Goal: Transaction & Acquisition: Purchase product/service

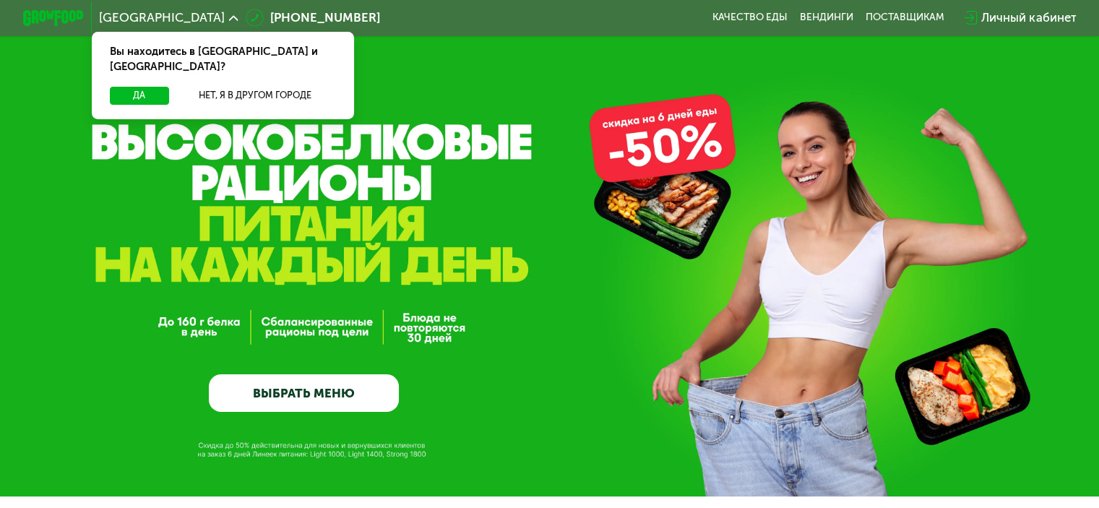
click at [353, 389] on link "ВЫБРАТЬ МЕНЮ" at bounding box center [304, 393] width 190 height 38
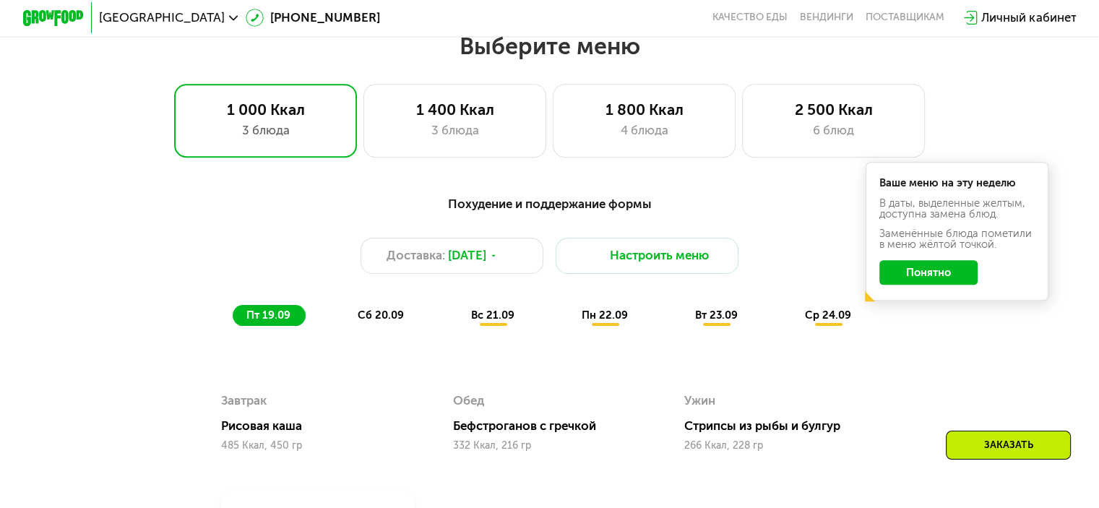
scroll to position [887, 0]
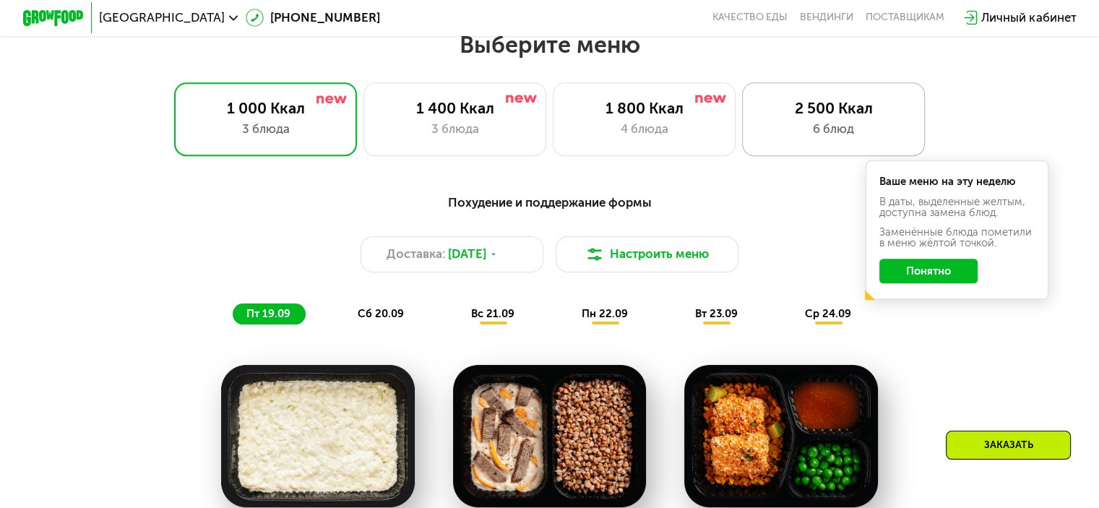
click at [789, 129] on div "6 блюд" at bounding box center [833, 129] width 151 height 18
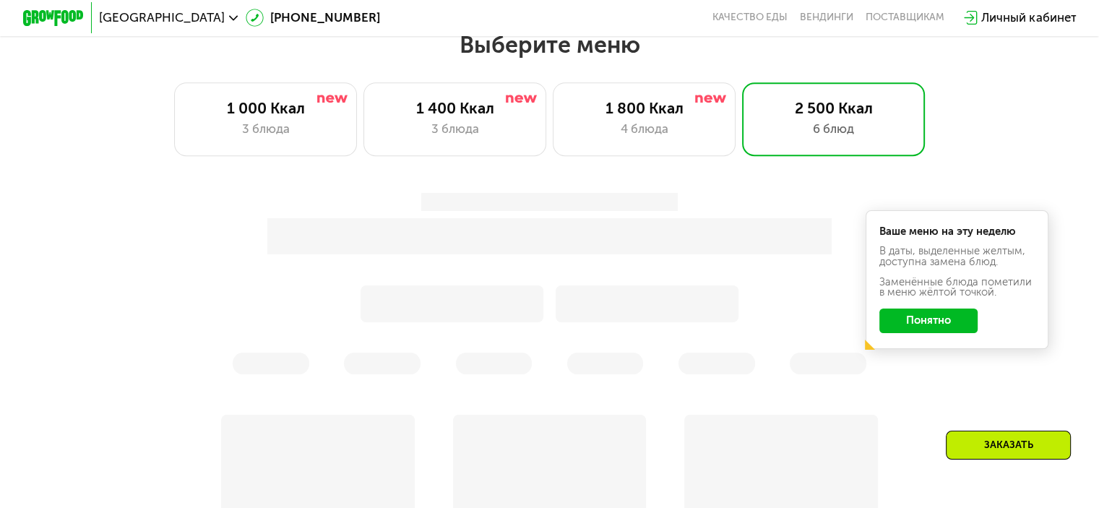
click at [944, 323] on button "Понятно" at bounding box center [928, 320] width 98 height 25
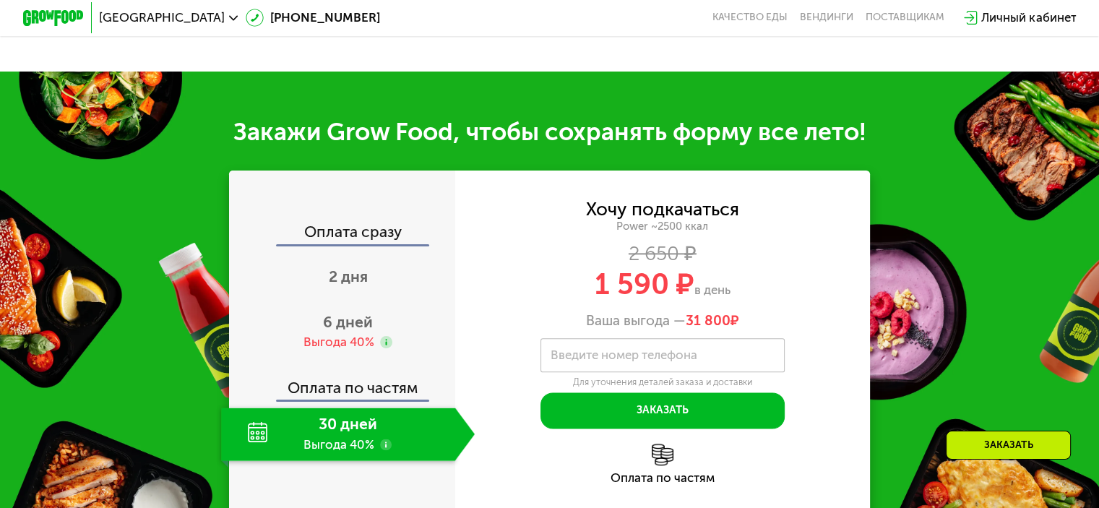
scroll to position [1682, 0]
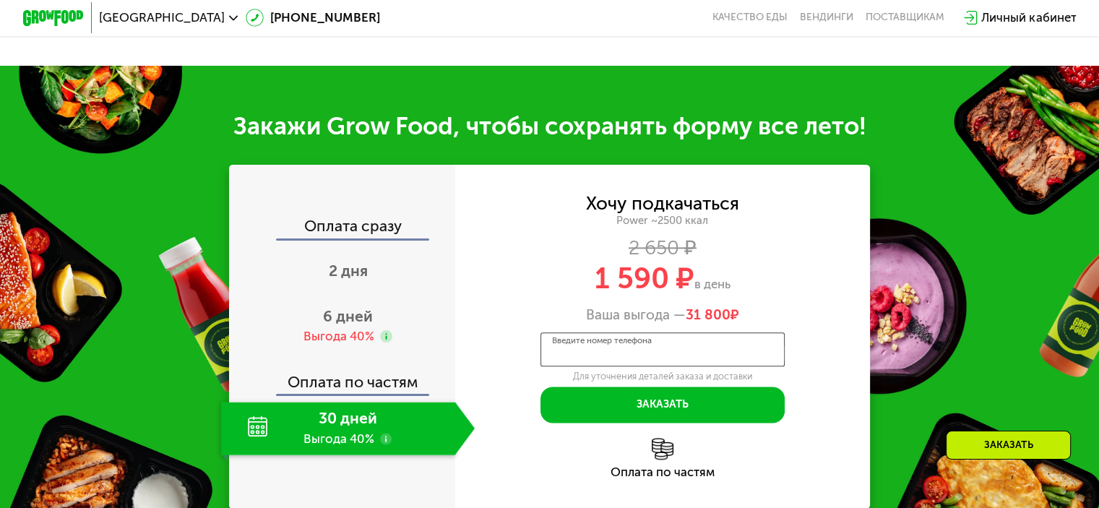
click at [722, 363] on input "Введите номер телефона" at bounding box center [662, 349] width 244 height 35
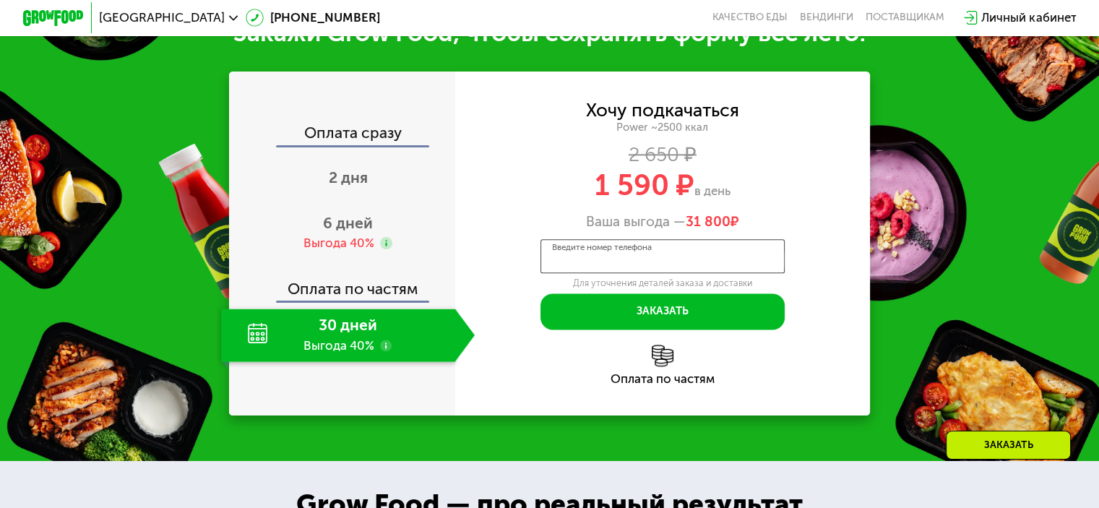
scroll to position [1754, 0]
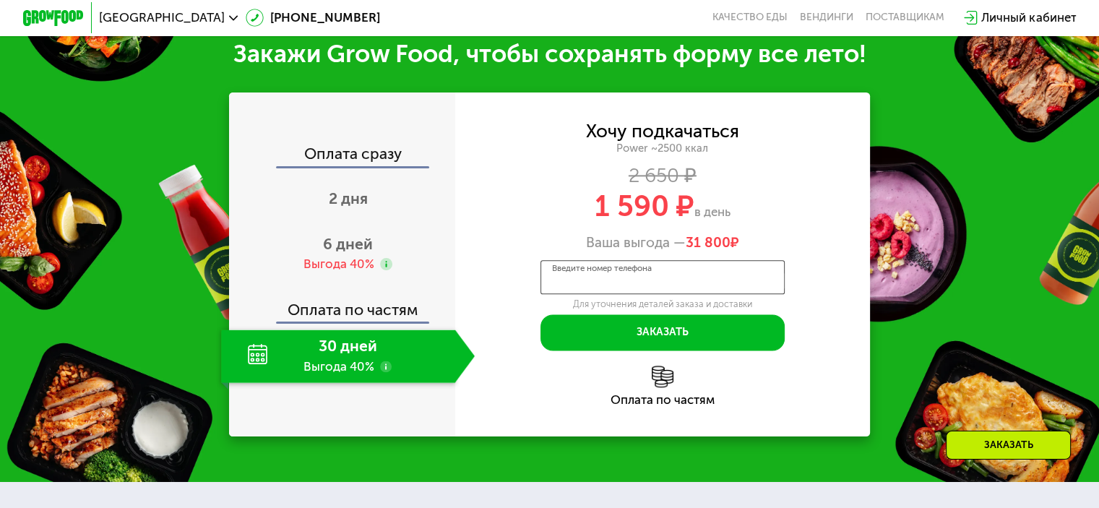
click at [719, 295] on input "Введите номер телефона" at bounding box center [662, 277] width 244 height 35
click at [387, 270] on use at bounding box center [386, 264] width 12 height 12
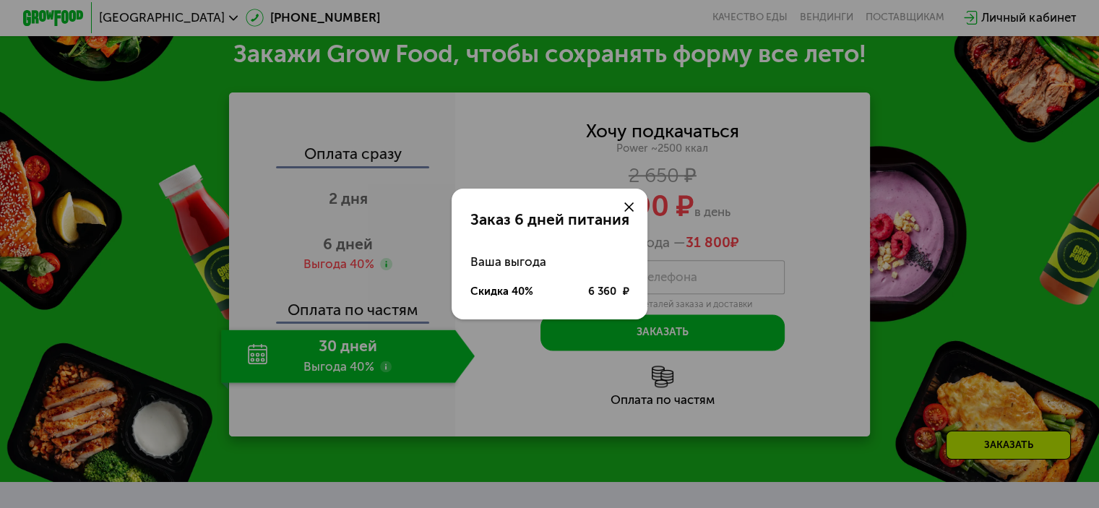
click at [625, 199] on div at bounding box center [628, 207] width 37 height 37
click at [383, 384] on div "Заказ 6 дней питания Ваша выгода Скидка 40% 6 360 ₽" at bounding box center [549, 254] width 1099 height 508
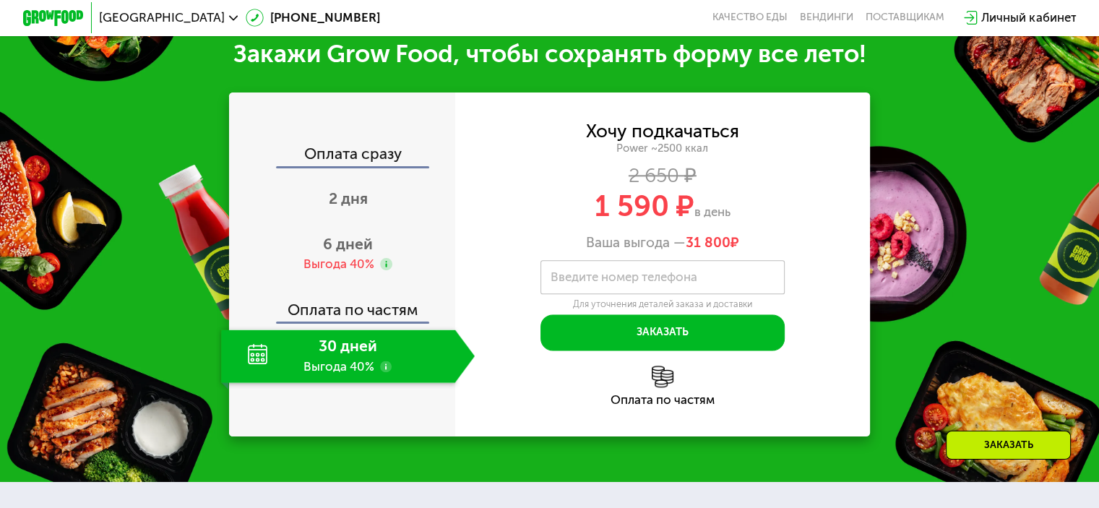
click at [384, 373] on use at bounding box center [386, 367] width 12 height 12
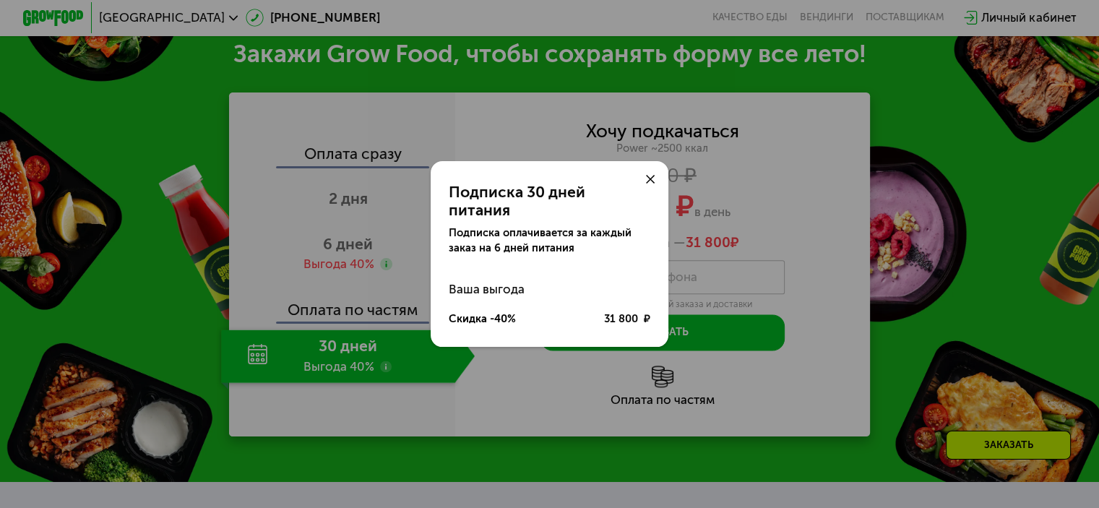
click at [650, 184] on icon at bounding box center [650, 179] width 9 height 9
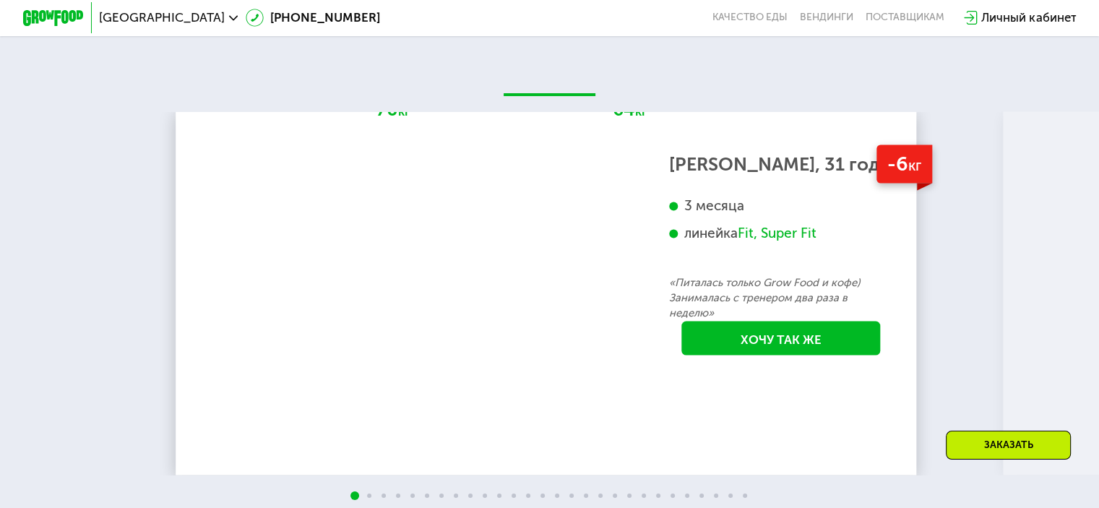
scroll to position [2693, 0]
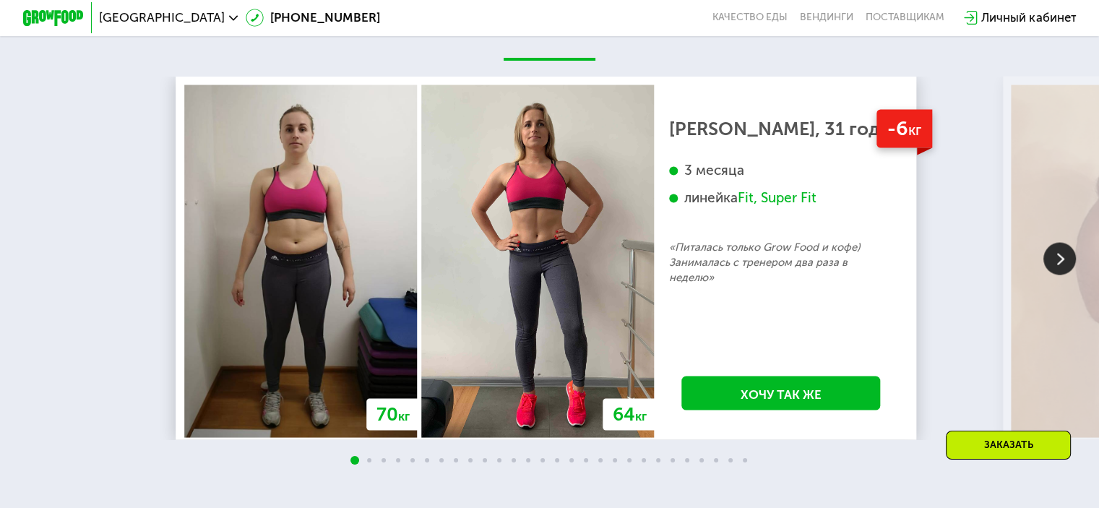
click at [1042, 281] on div "70 кг 64 кг -6 кг [PERSON_NAME], 31 год 3 месяца линейка Fit, Super Fit «Питала…" at bounding box center [549, 271] width 1099 height 391
click at [1058, 275] on img at bounding box center [1059, 258] width 33 height 33
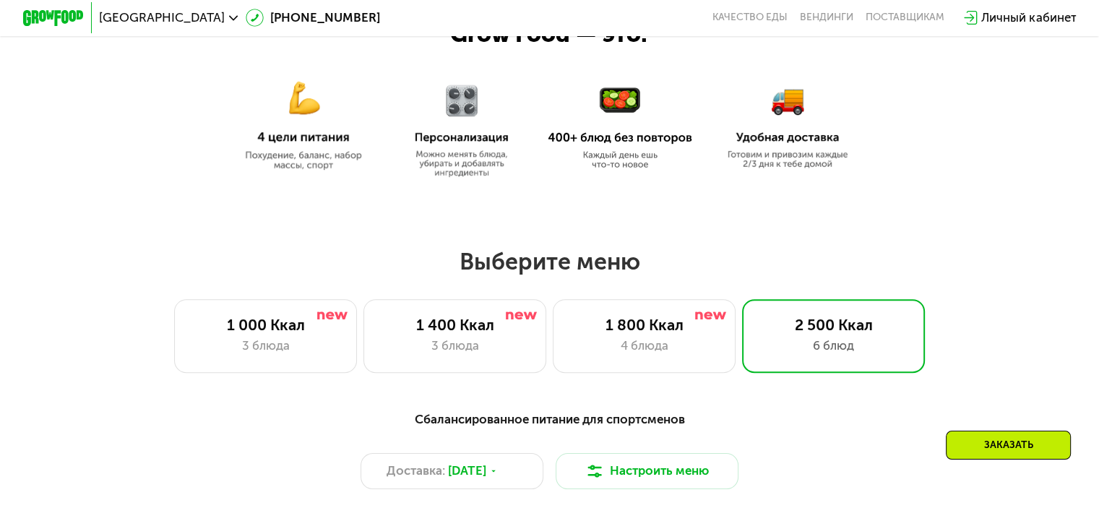
scroll to position [887, 0]
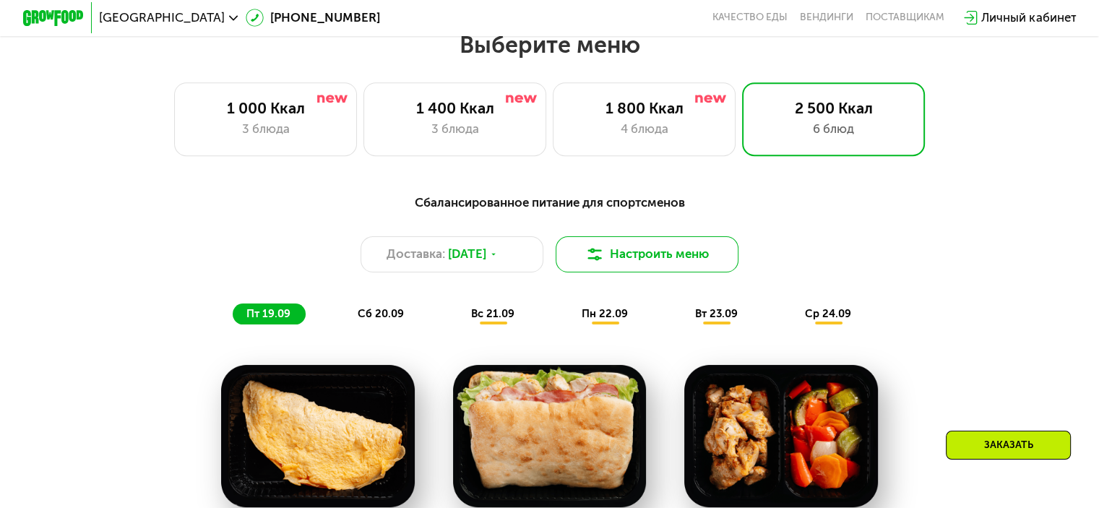
click at [604, 259] on button "Настроить меню" at bounding box center [648, 254] width 184 height 37
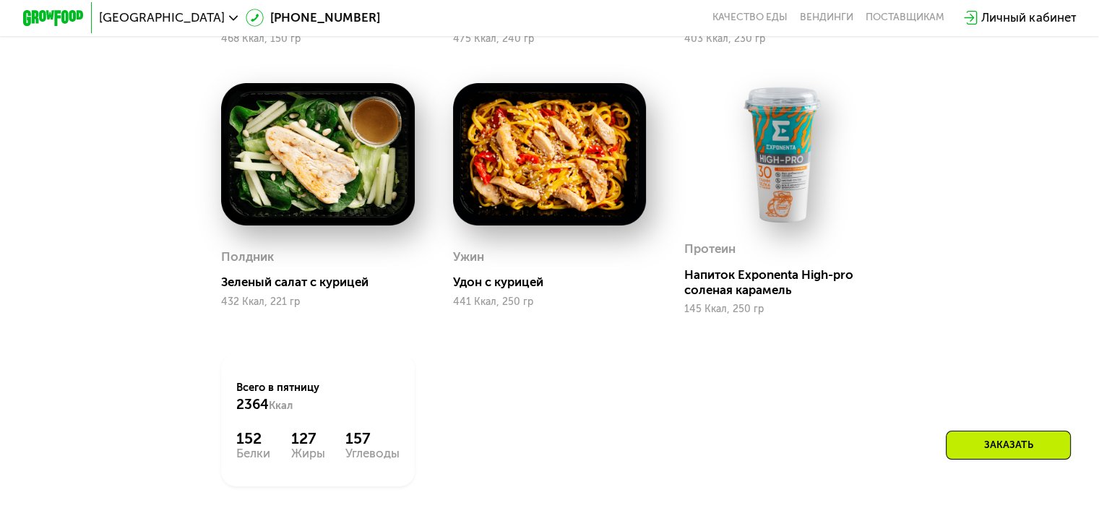
scroll to position [1248, 0]
